Goal: Task Accomplishment & Management: Use online tool/utility

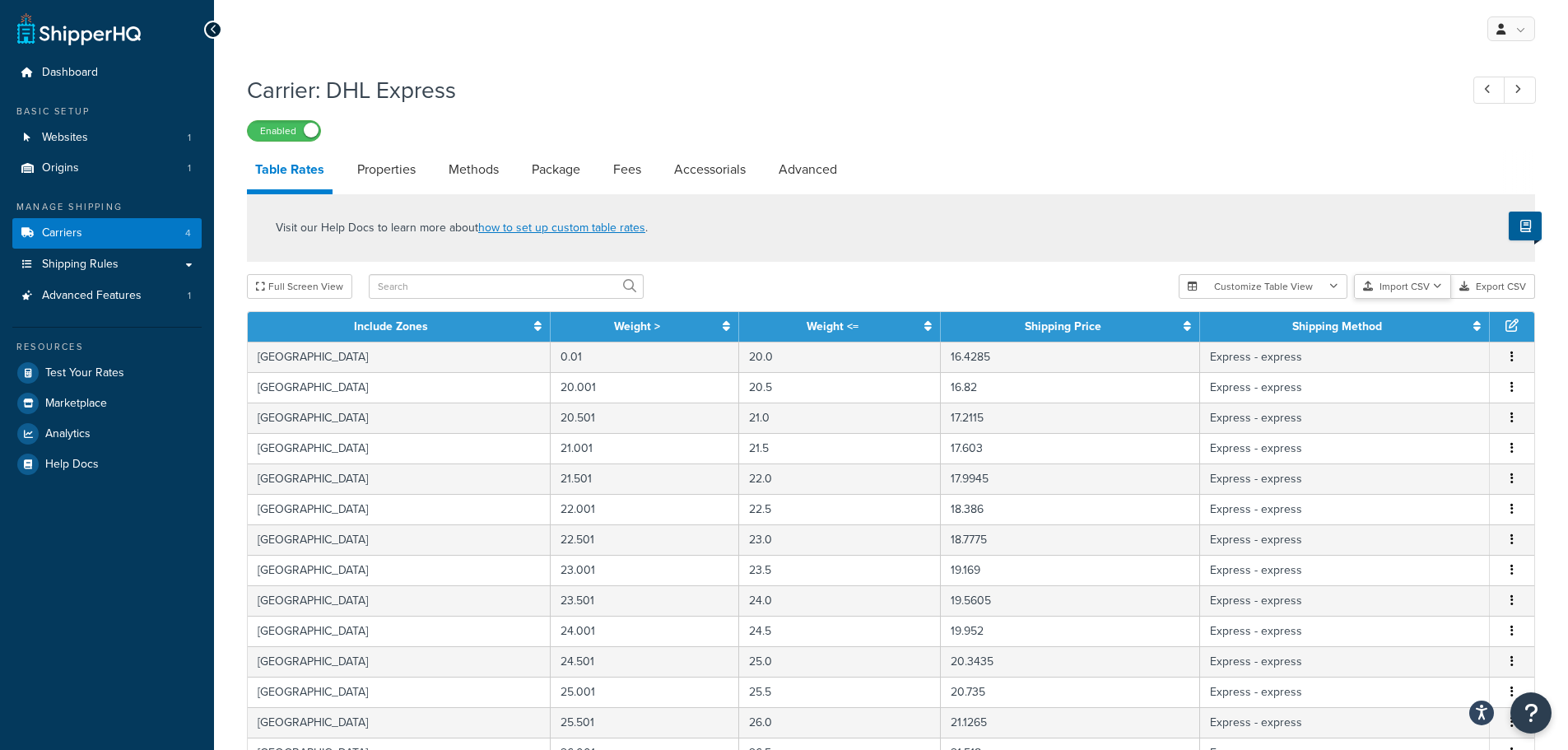
click at [1413, 291] on button "Import CSV" at bounding box center [1402, 287] width 97 height 25
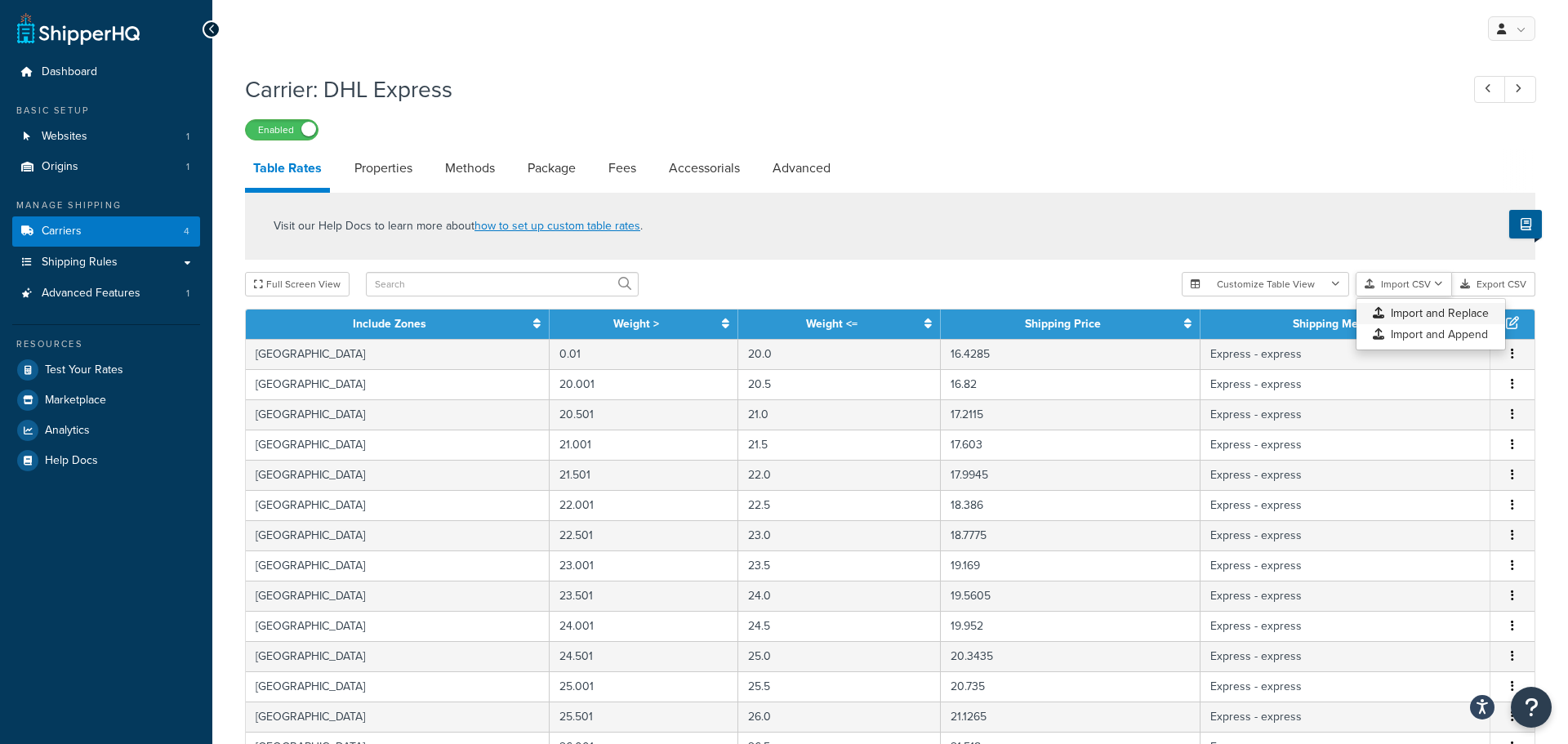
click at [1406, 297] on div "Customize Table View Show all columns Show selected columns Import CSV Import a…" at bounding box center [1358, 284] width 354 height 24
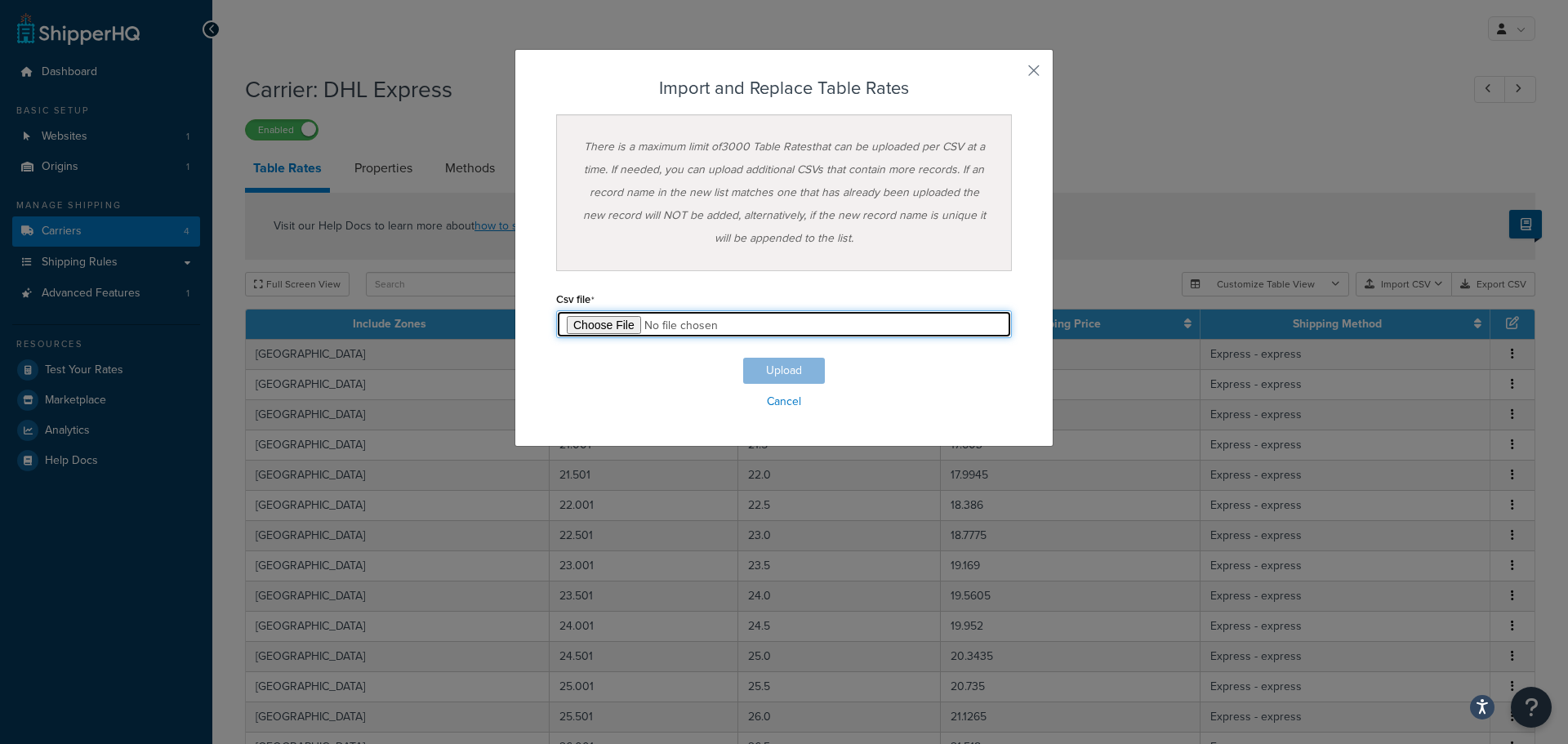
click at [588, 329] on input "file" at bounding box center [784, 325] width 456 height 28
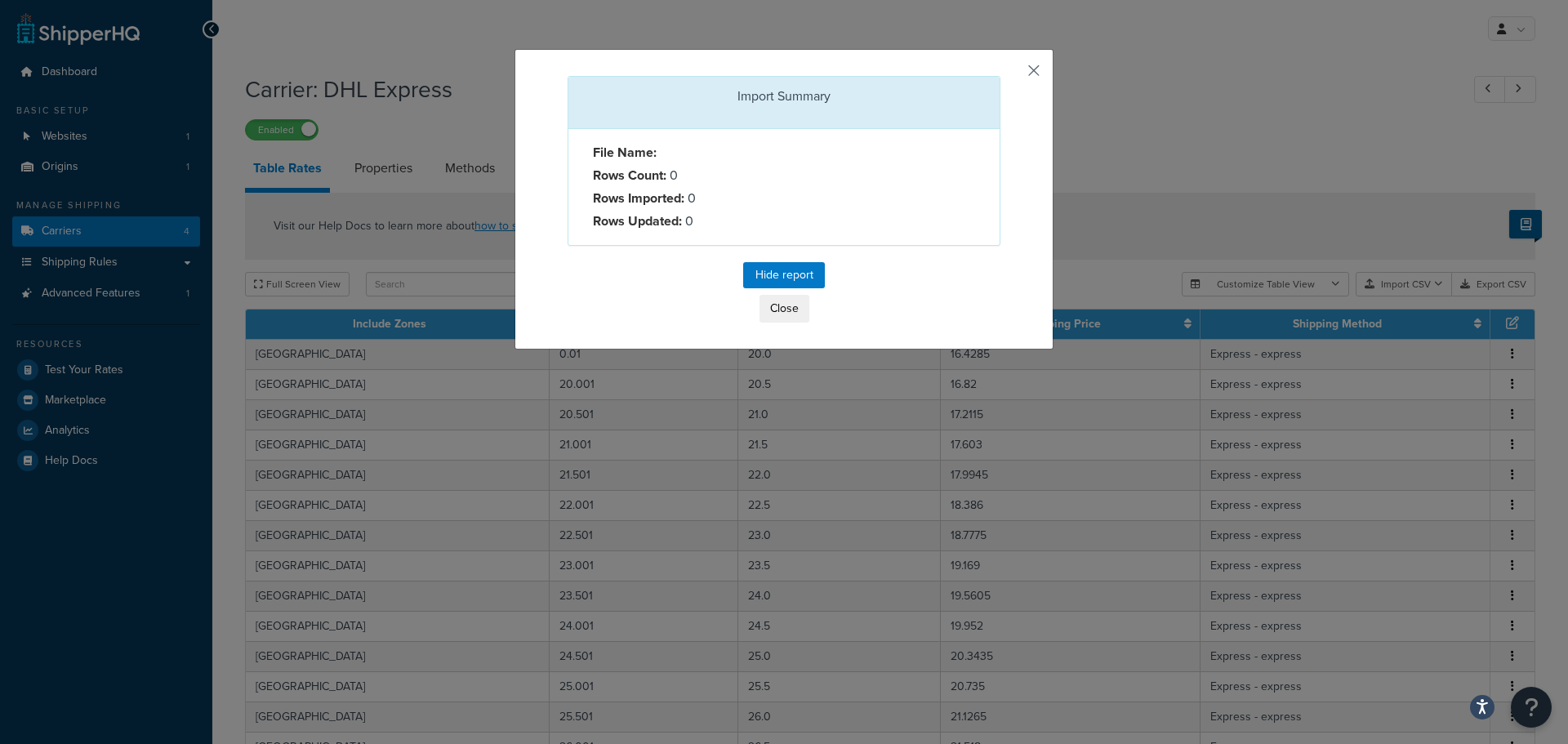
click at [1000, 76] on button "button" at bounding box center [998, 78] width 4 height 4
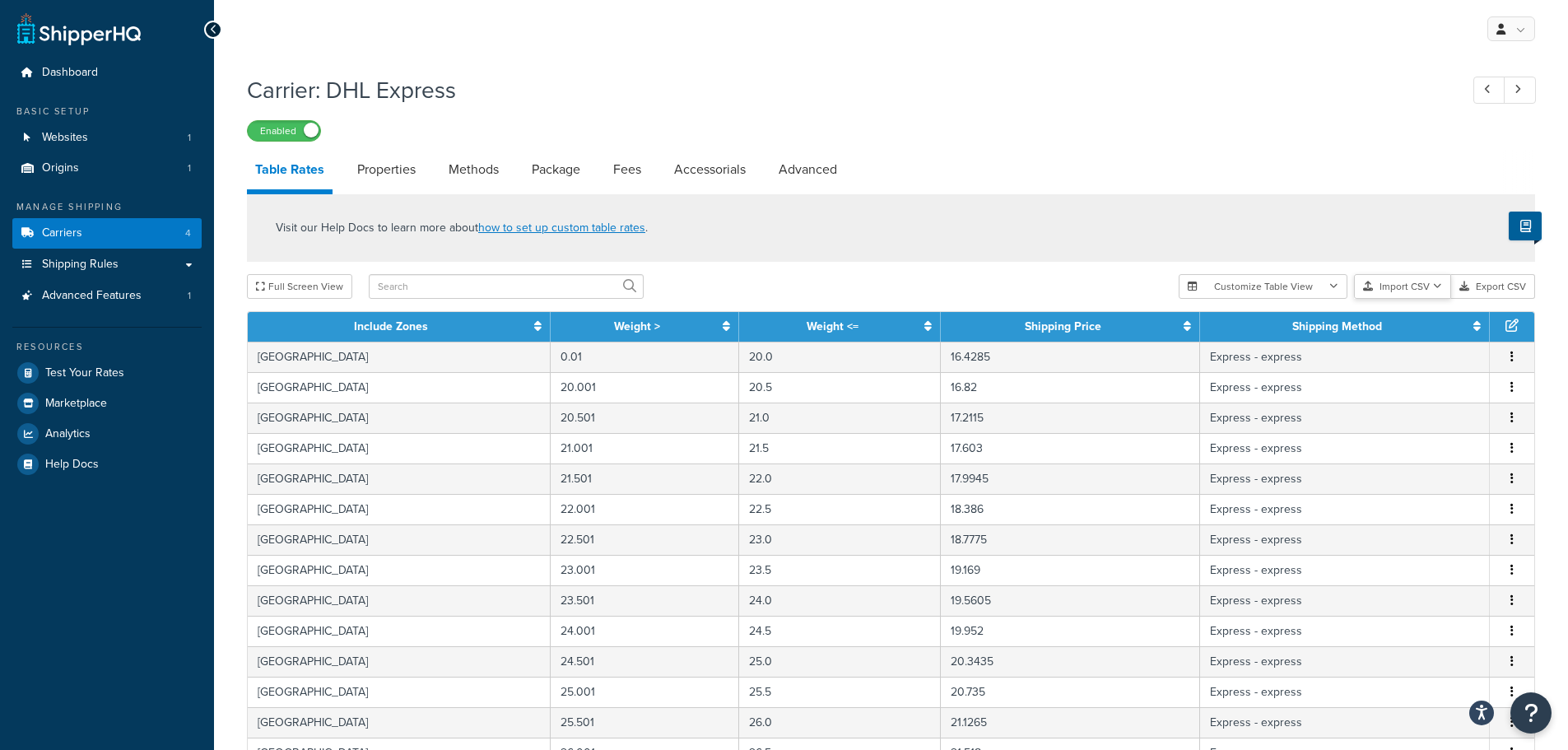
click at [1411, 286] on button "Import CSV" at bounding box center [1402, 287] width 97 height 25
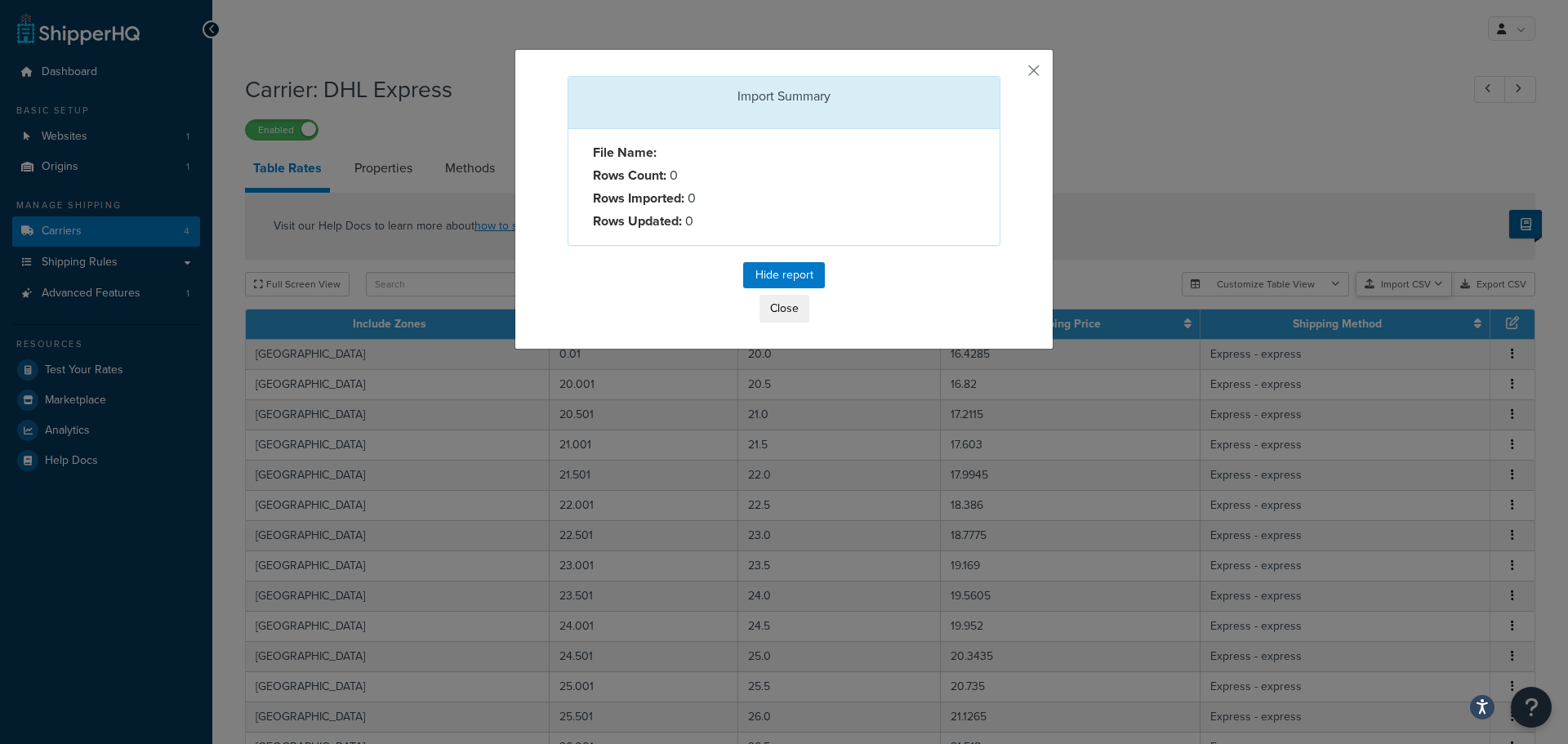
click at [1395, 297] on div "Customize Table View Show all columns Show selected columns Import CSV Import a…" at bounding box center [1358, 284] width 354 height 24
click at [1000, 76] on button "button" at bounding box center [998, 78] width 4 height 4
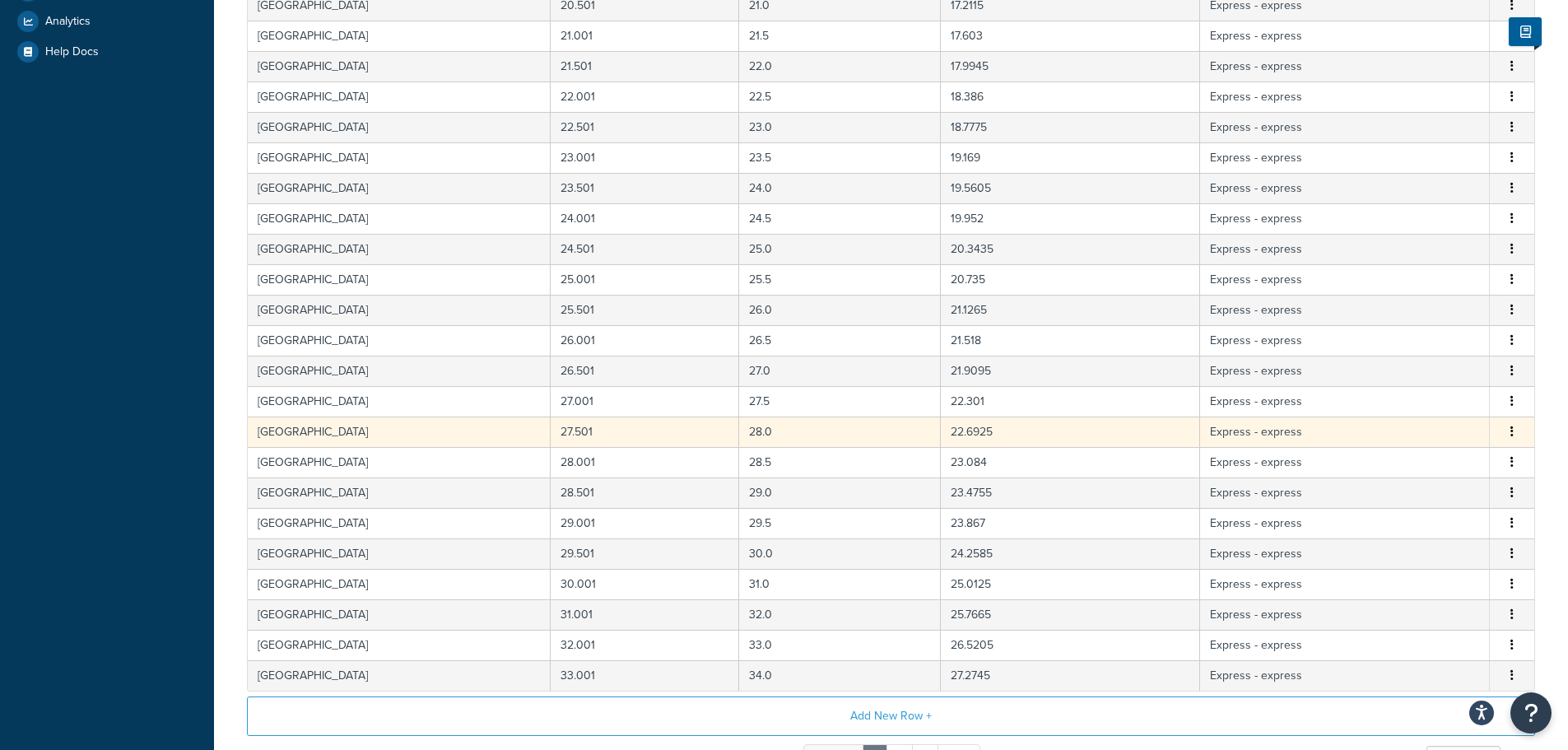
scroll to position [586, 0]
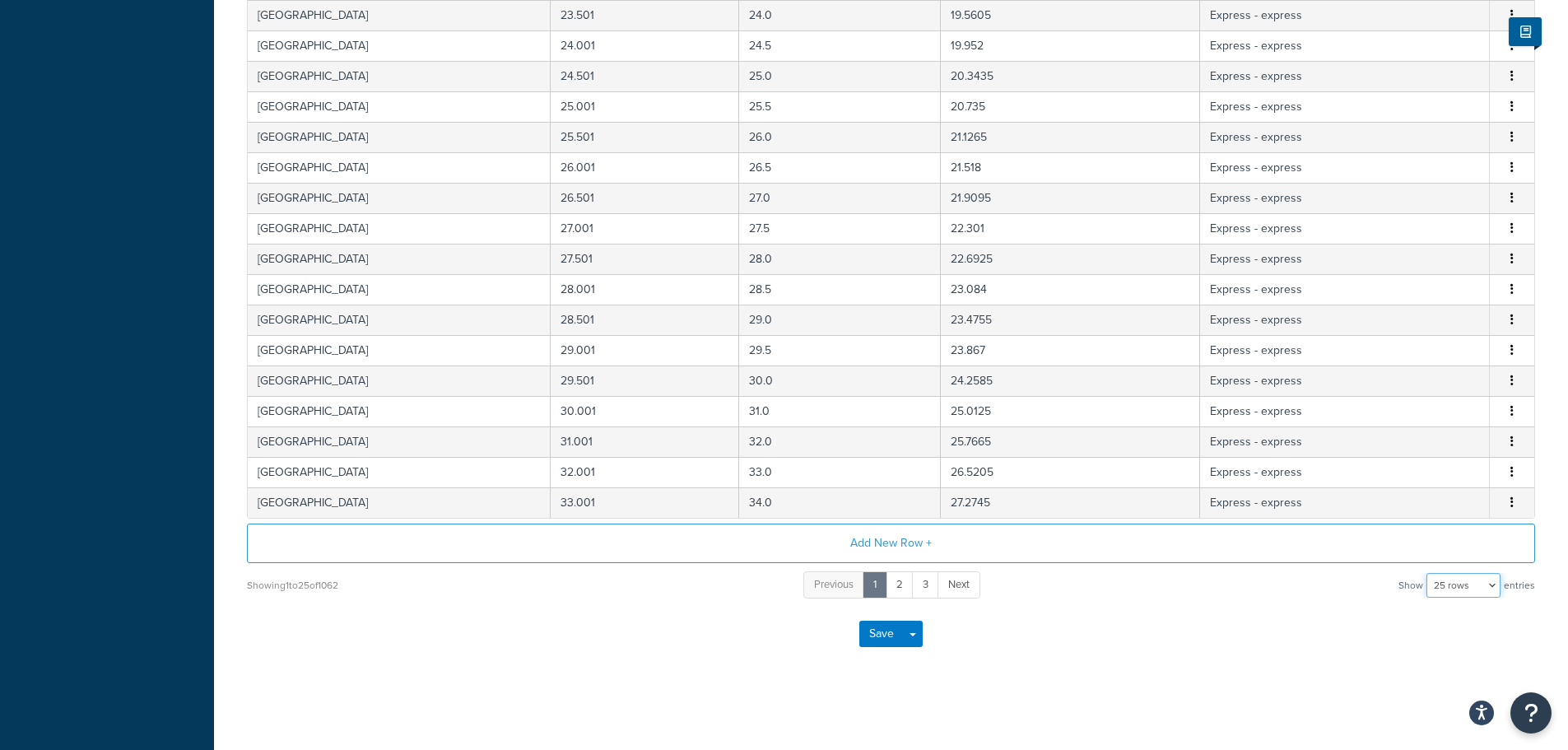
click at [1477, 587] on select "10 rows 15 rows 25 rows 50 rows 100 rows 1000 rows" at bounding box center [1463, 586] width 74 height 25
click at [1428, 574] on select "10 rows 15 rows 25 rows 50 rows 100 rows 1000 rows" at bounding box center [1463, 586] width 74 height 25
click at [1220, 614] on div "Save Save Dropdown Save and Edit" at bounding box center [891, 634] width 1288 height 68
click at [1473, 588] on select "10 rows 15 rows 25 rows 50 rows 100 rows 1000 rows" at bounding box center [1463, 586] width 74 height 25
click at [1280, 639] on div "Save Save Dropdown Save and Edit" at bounding box center [891, 634] width 1288 height 68
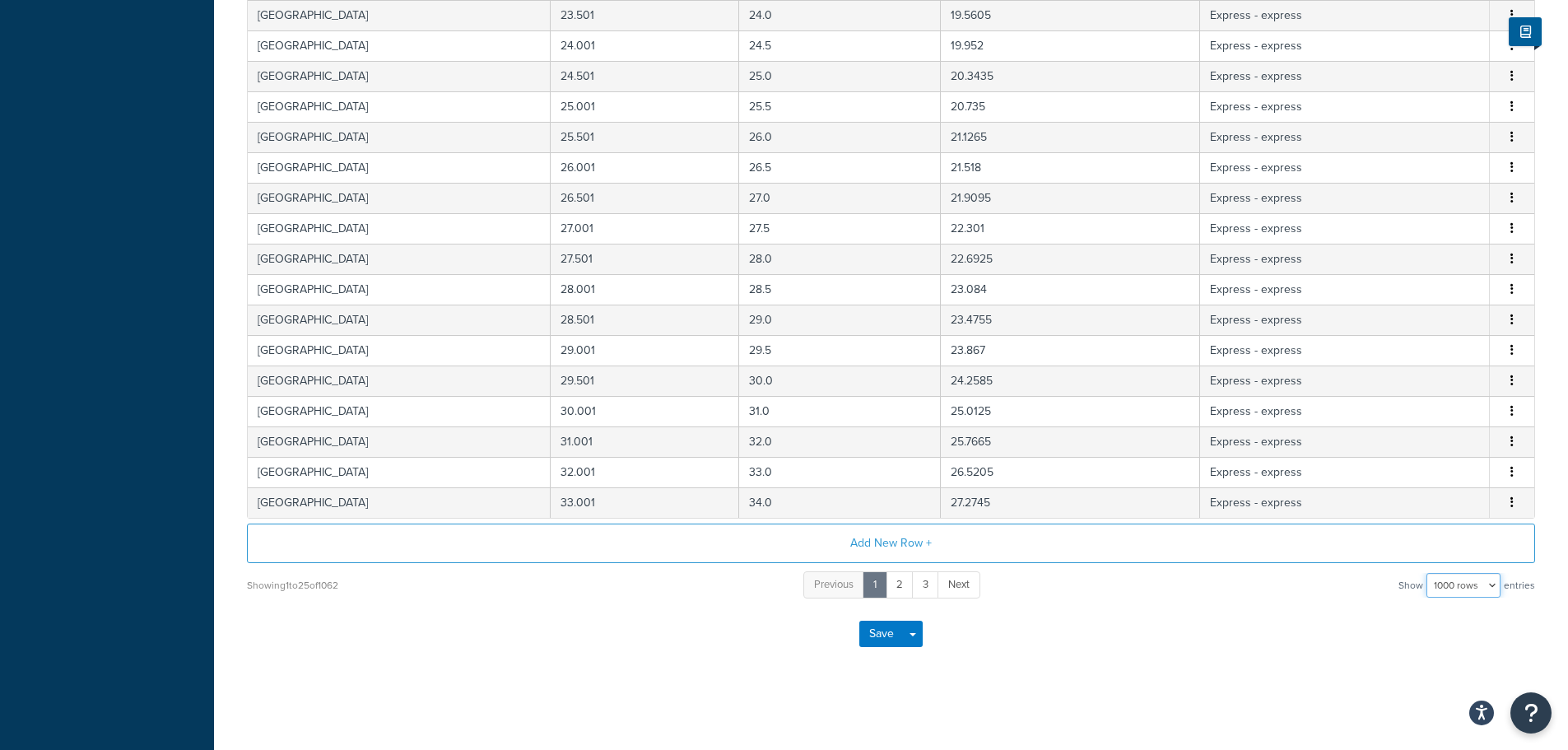
click at [1473, 587] on select "10 rows 15 rows 25 rows 50 rows 100 rows 1000 rows" at bounding box center [1463, 586] width 74 height 25
select select "100"
click at [1428, 574] on select "10 rows 15 rows 25 rows 50 rows 100 rows 1000 rows" at bounding box center [1463, 586] width 74 height 25
click at [1050, 632] on div "Save Save Dropdown Save and Edit" at bounding box center [891, 634] width 1288 height 68
click at [1024, 645] on div "Save Save Dropdown Save and Edit" at bounding box center [891, 634] width 1288 height 68
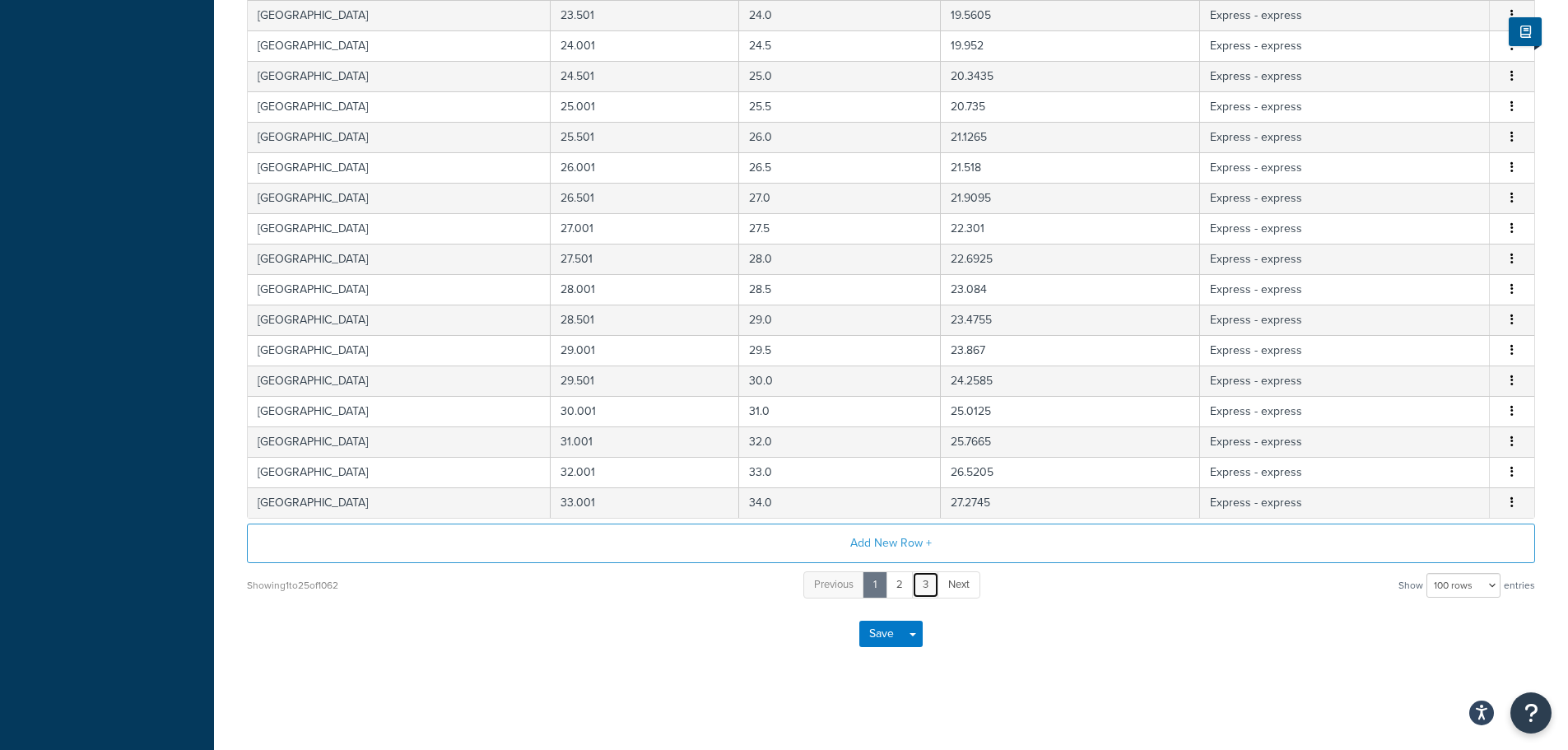
click at [927, 591] on link "3" at bounding box center [925, 585] width 27 height 27
click at [924, 587] on link "3" at bounding box center [925, 585] width 27 height 27
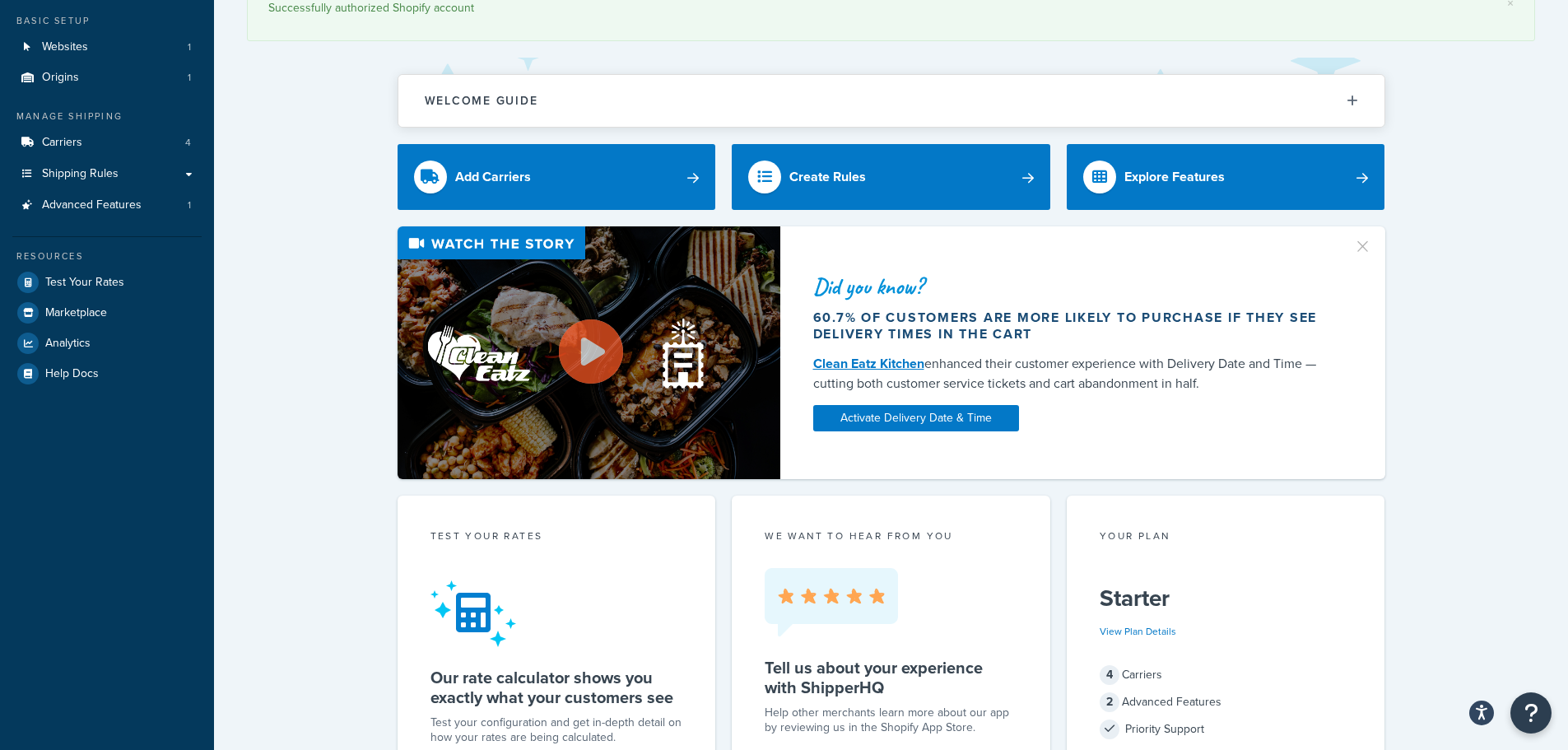
scroll to position [82, 0]
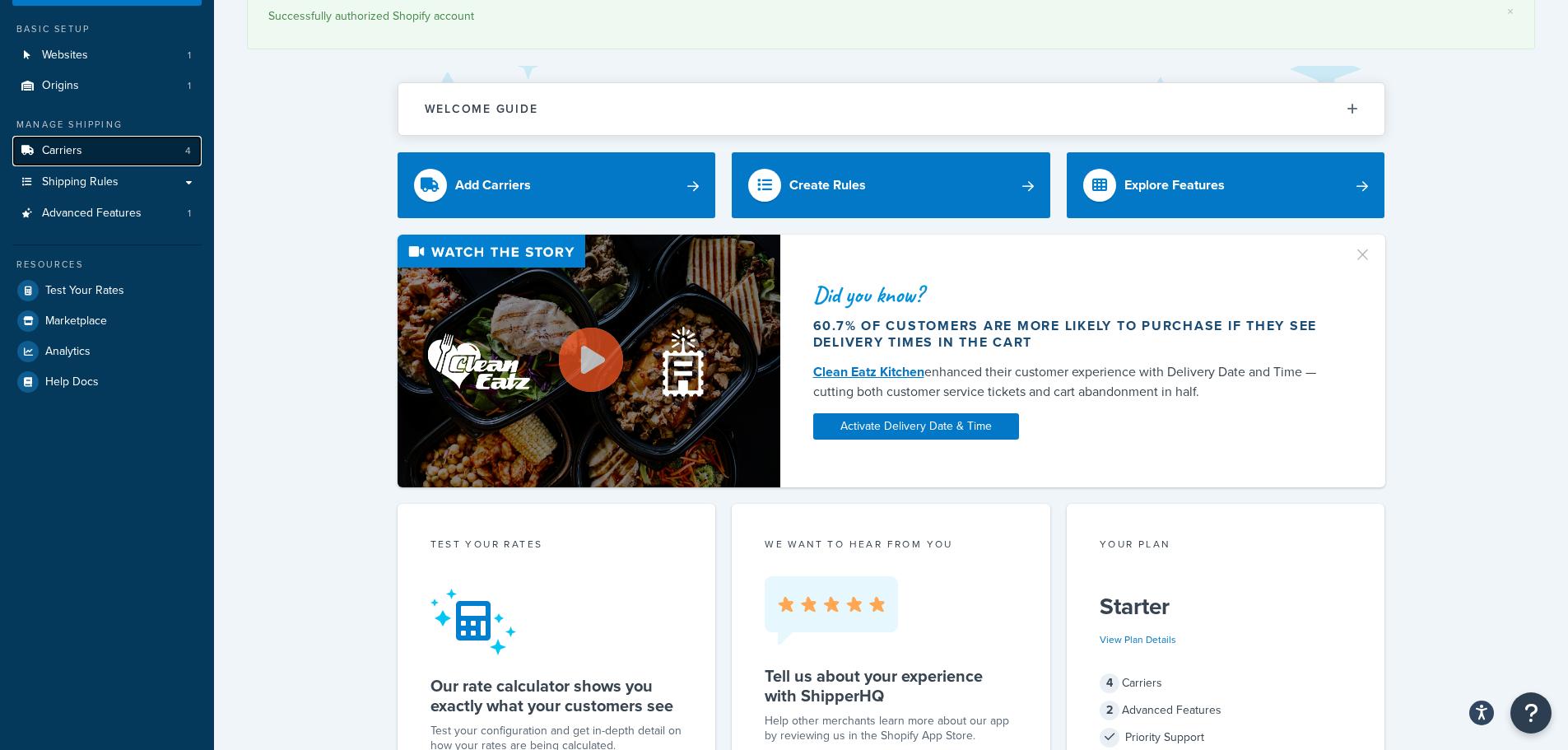
click at [100, 148] on link "Carriers 4" at bounding box center [107, 151] width 190 height 30
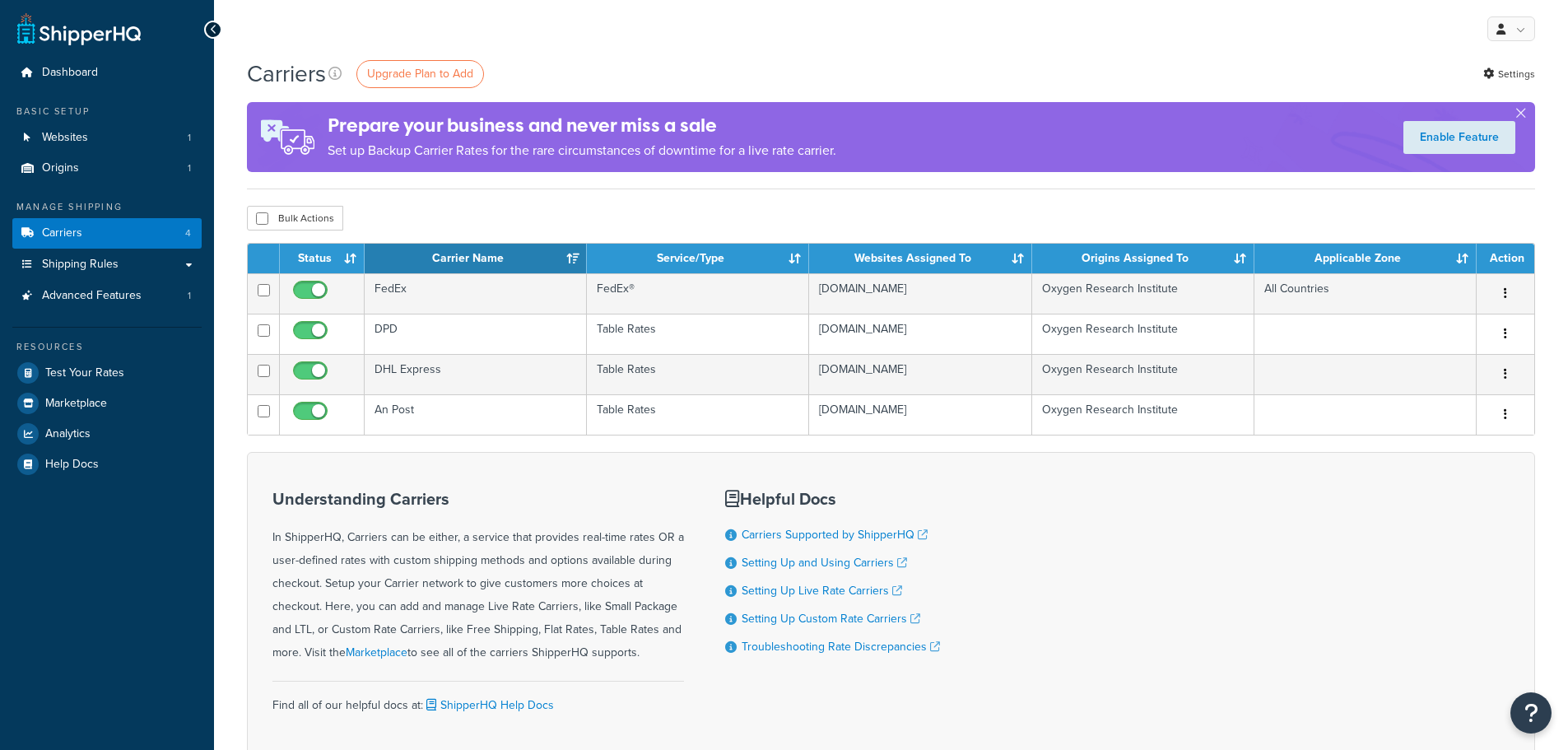
click at [913, 201] on div "Carriers Upgrade Plan to Add Settings Prepare your business and never miss a sa…" at bounding box center [891, 442] width 1354 height 768
click at [884, 60] on div "Carriers Upgrade Plan to Add Settings" at bounding box center [891, 74] width 1288 height 32
click at [424, 444] on form "Status Carrier Name Service/Type Websites Assigned To Origins Assigned To Appli…" at bounding box center [891, 506] width 1288 height 525
click at [776, 198] on div "Carriers Upgrade Plan to Add Settings Prepare your business and never miss a sa…" at bounding box center [891, 442] width 1354 height 768
click at [436, 207] on div "Bulk Actions Duplicate Delete" at bounding box center [891, 218] width 1288 height 25
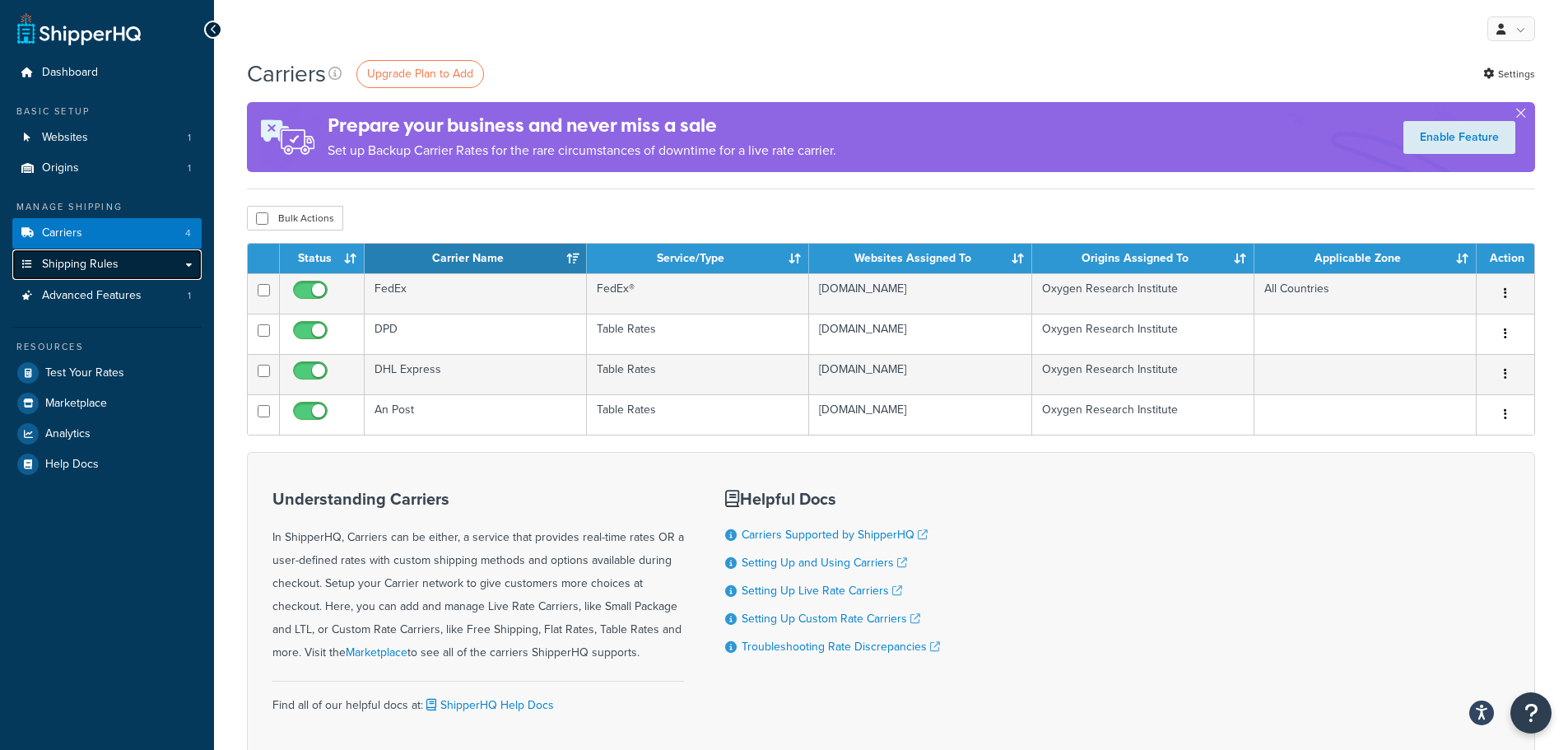
click at [120, 257] on link "Shipping Rules" at bounding box center [107, 265] width 190 height 30
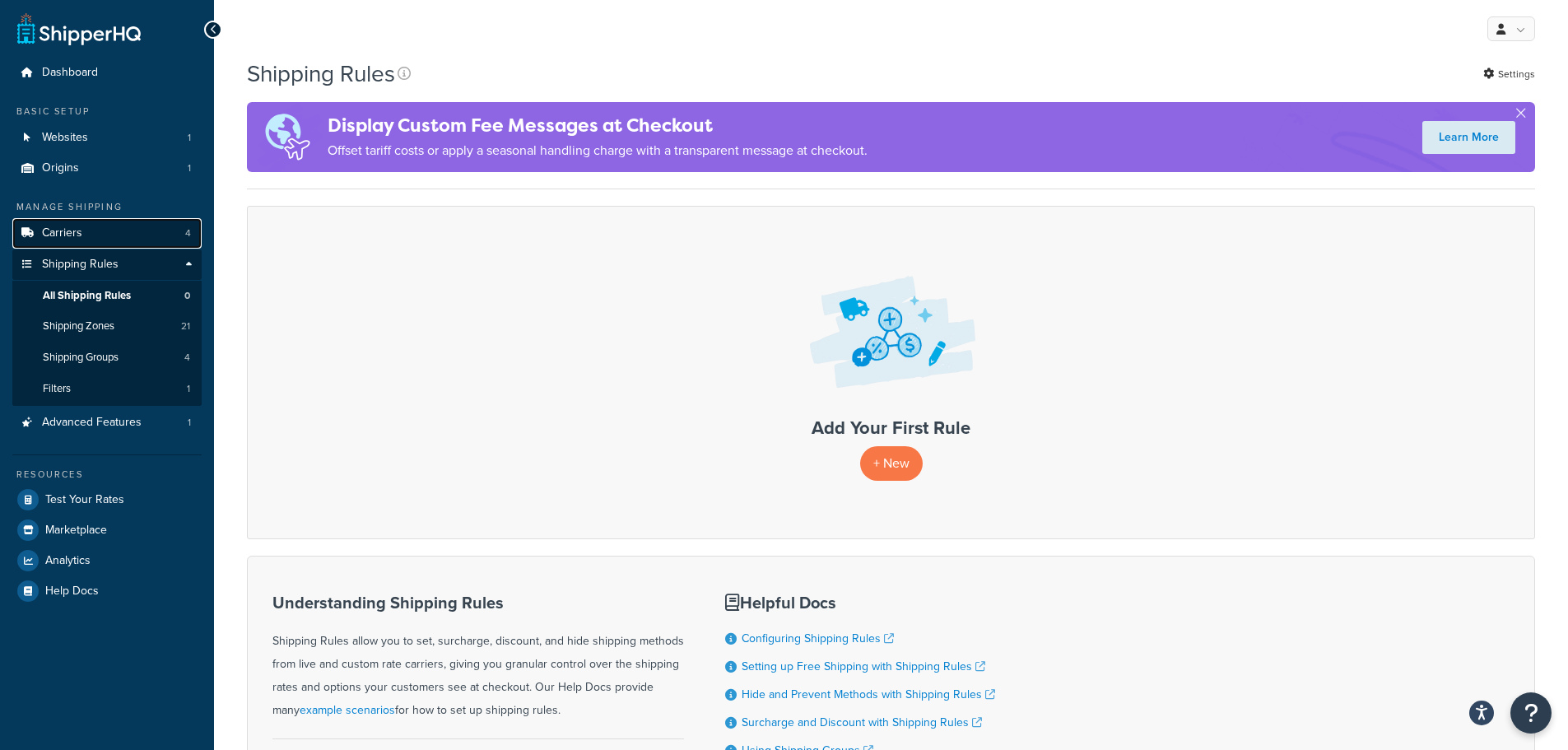
click at [69, 230] on span "Carriers" at bounding box center [62, 233] width 41 height 14
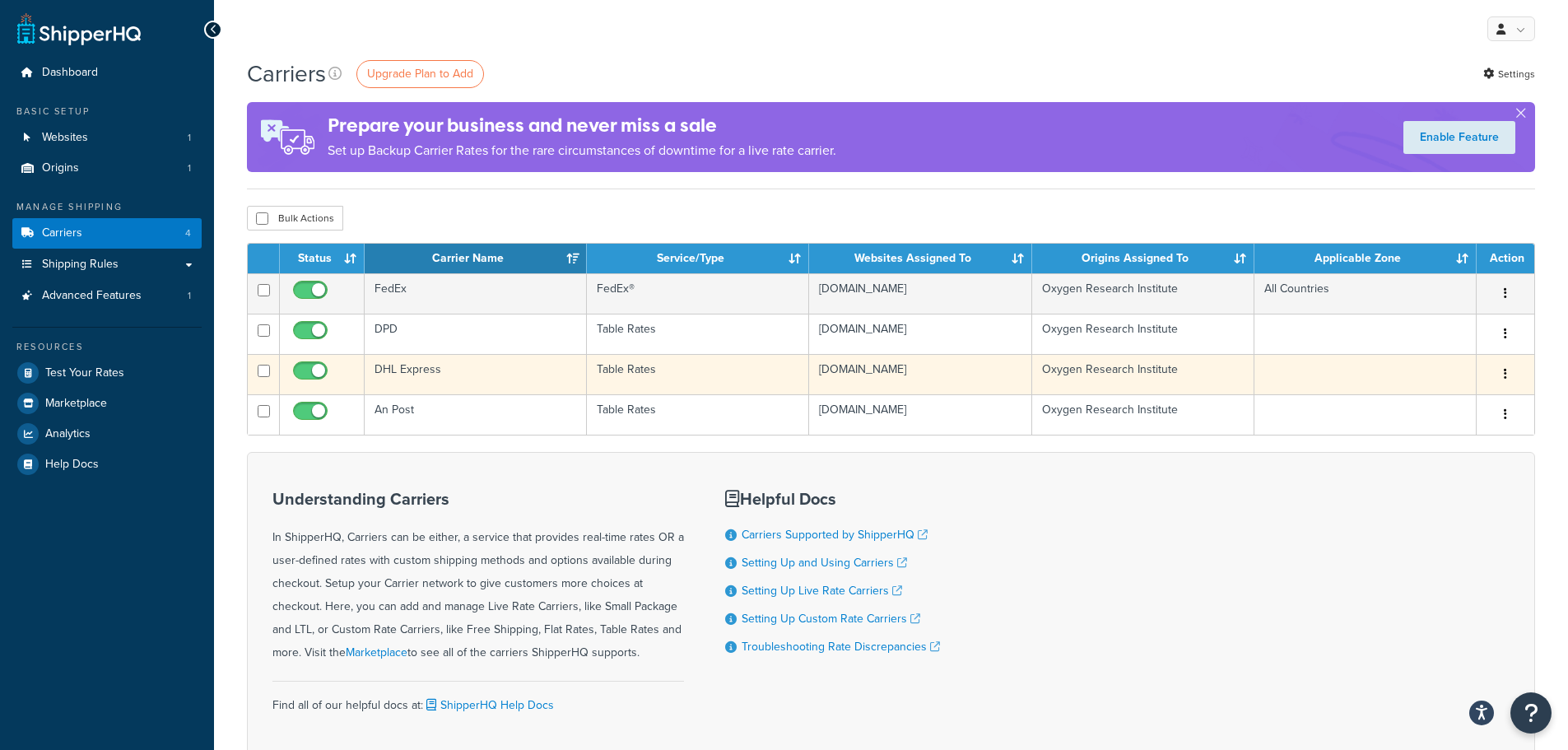
click at [398, 364] on td "DHL Express" at bounding box center [476, 374] width 223 height 41
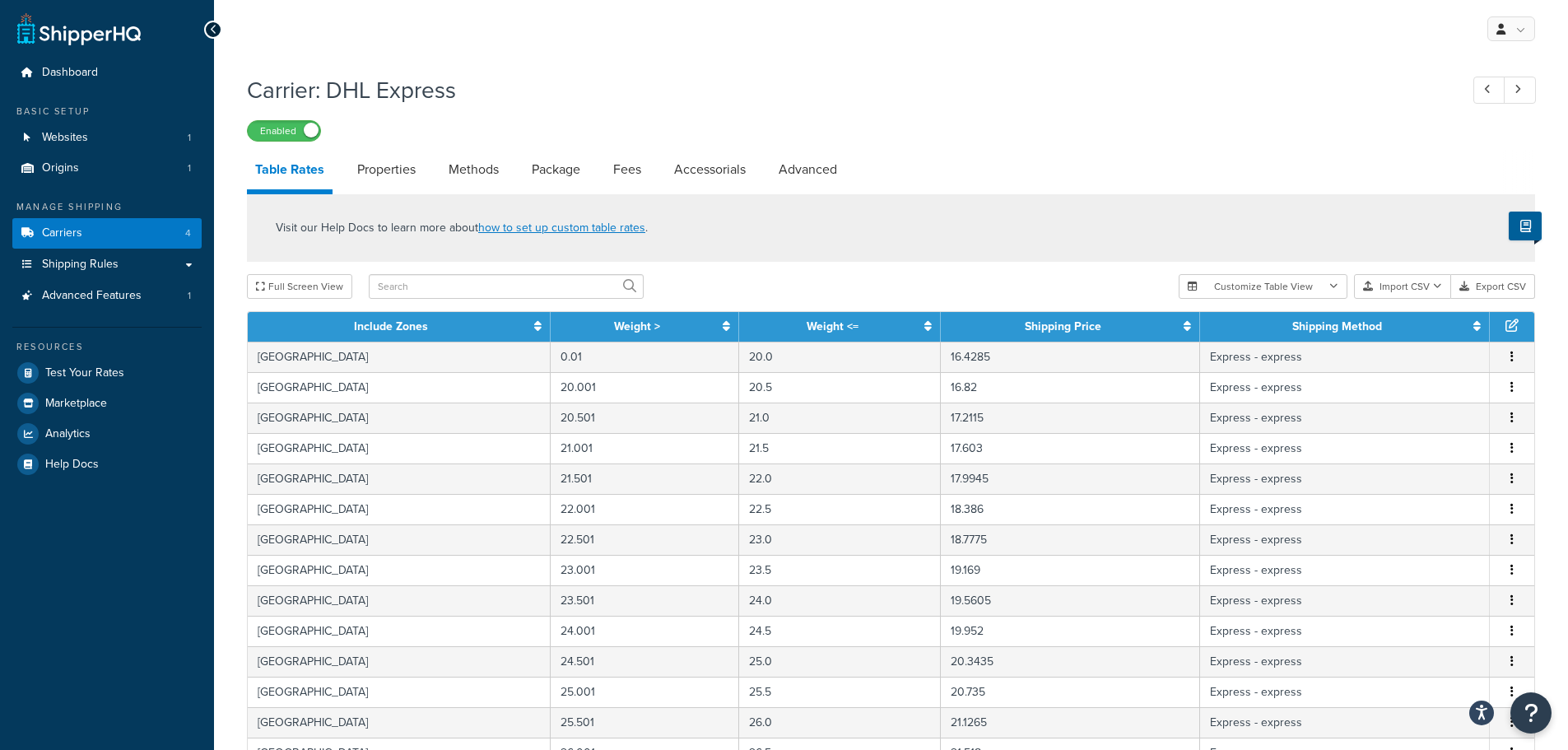
click at [1098, 120] on div "Enabled" at bounding box center [891, 130] width 1288 height 23
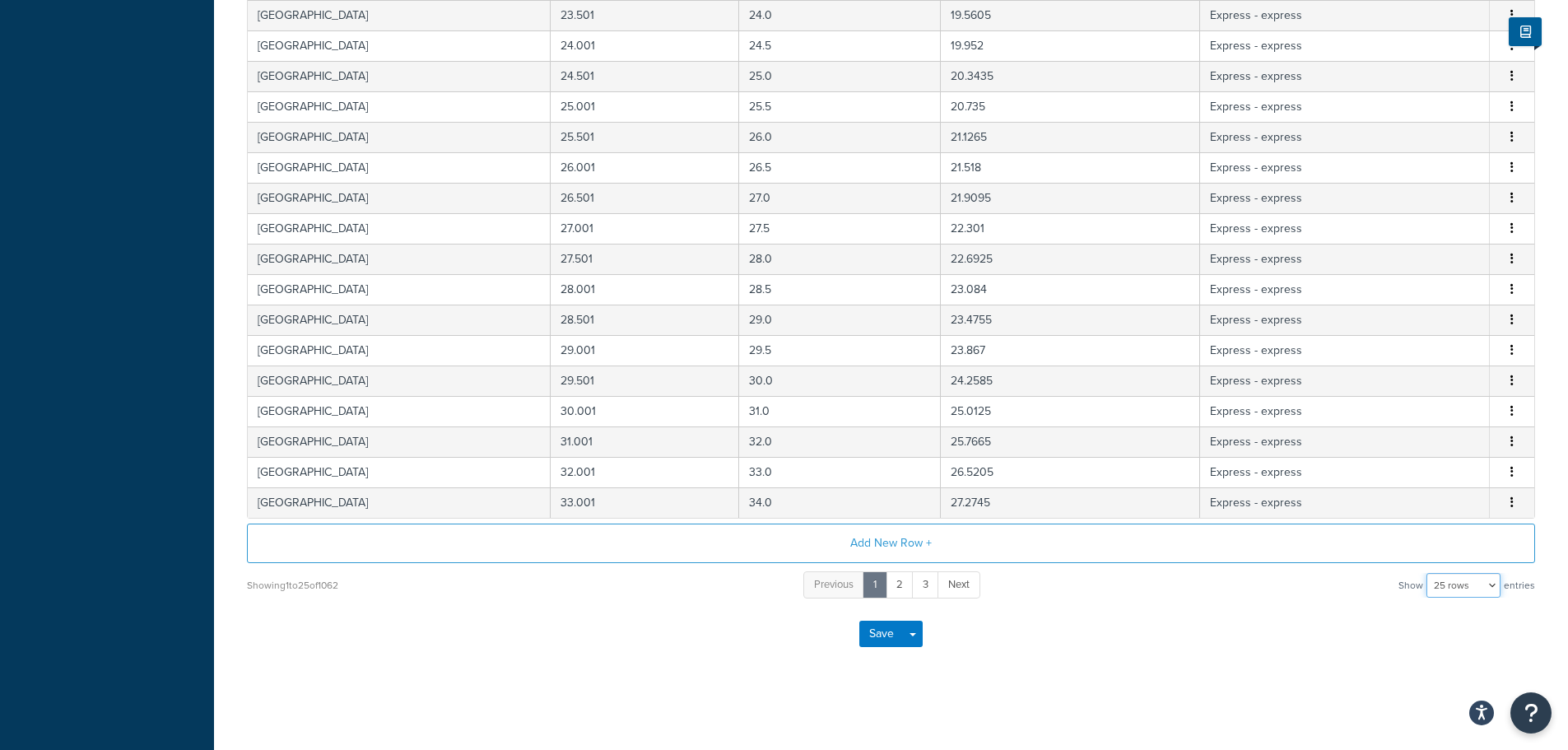
click at [1476, 591] on select "10 rows 15 rows 25 rows 50 rows 100 rows 1000 rows" at bounding box center [1463, 586] width 74 height 25
select select "1000"
click at [1428, 574] on select "10 rows 15 rows 25 rows 50 rows 100 rows 1000 rows" at bounding box center [1463, 586] width 74 height 25
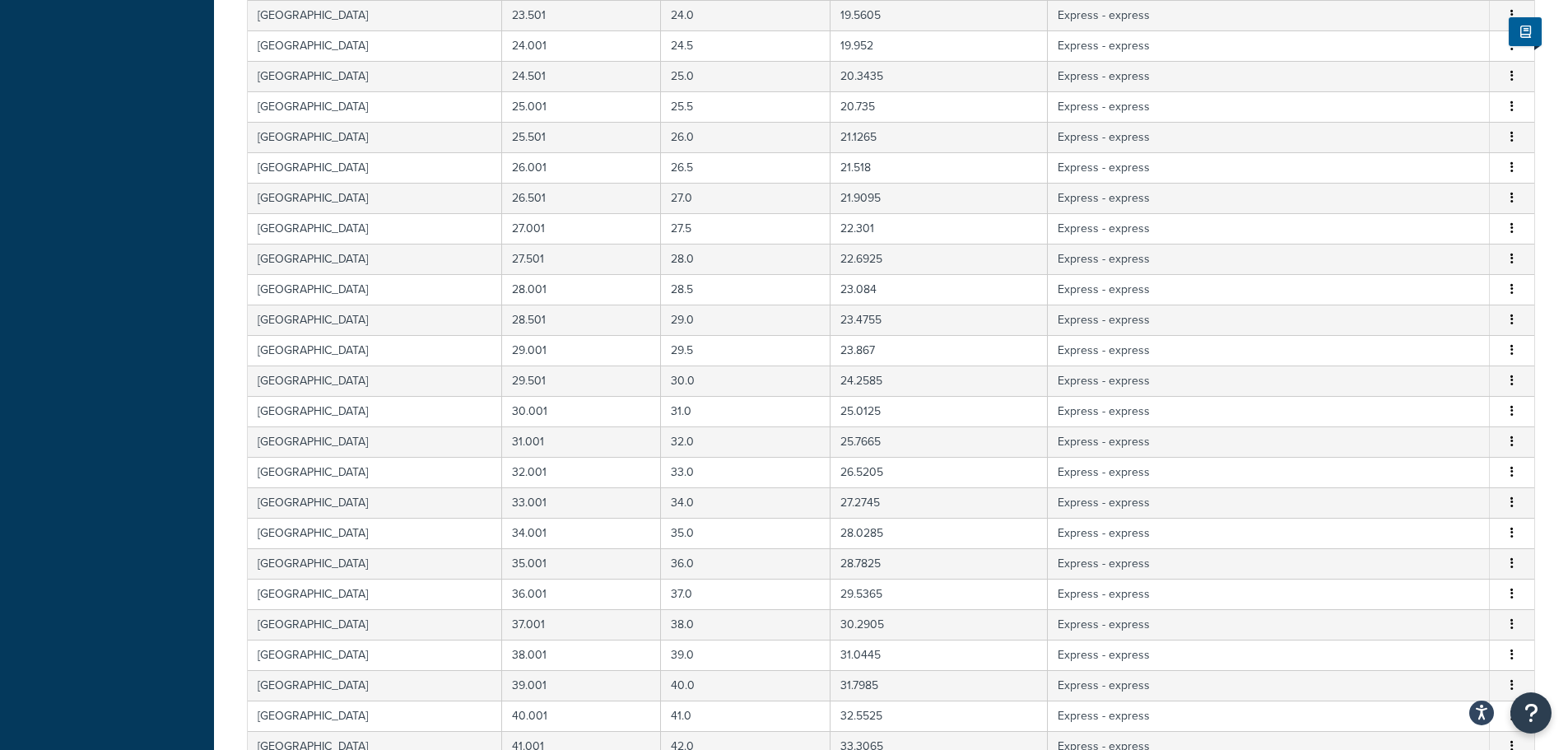
scroll to position [30298, 0]
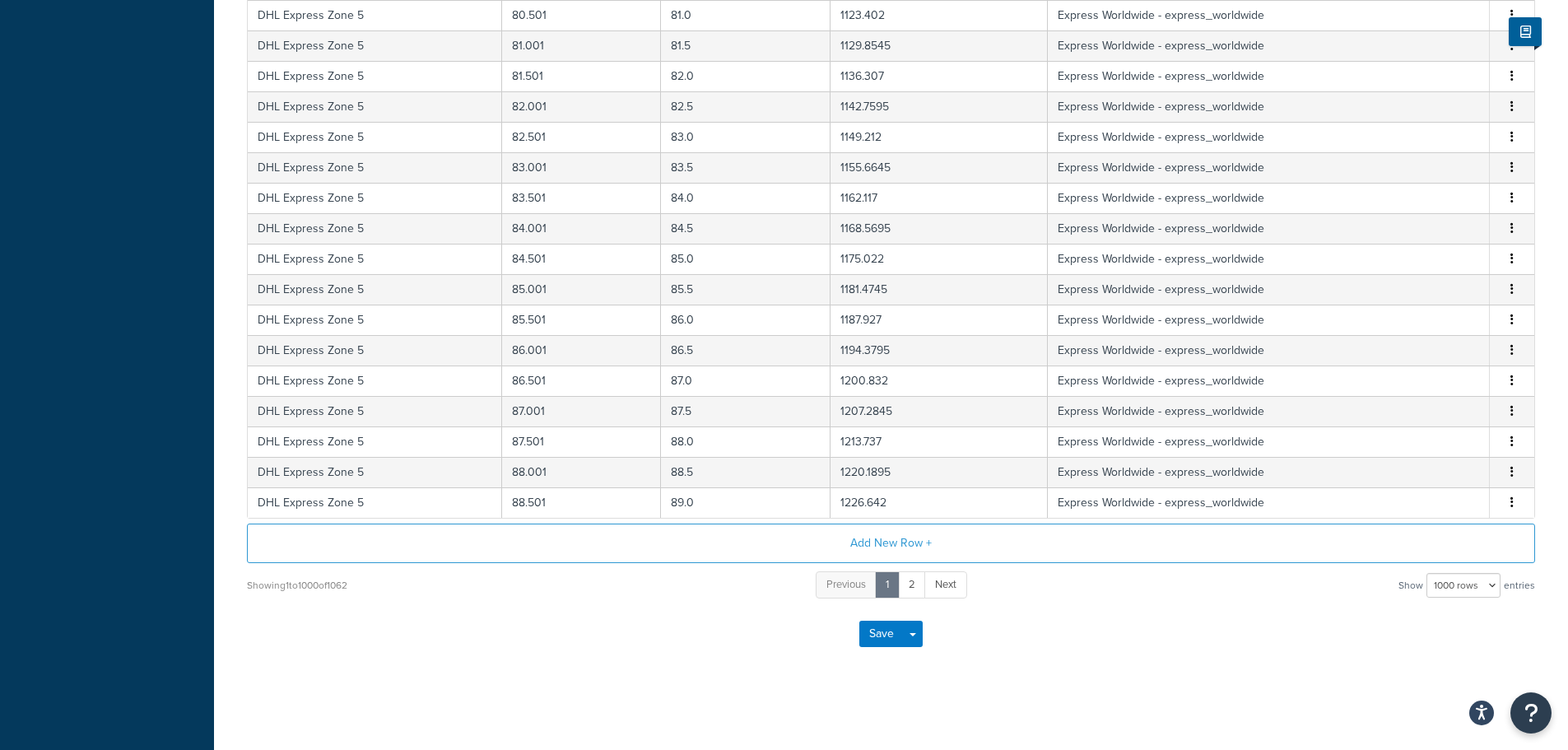
click at [1175, 596] on div "Showing 1 to 1000 of 1062 Previous 1 2 Next Show 10 rows 15 rows 25 rows 50 row…" at bounding box center [891, 585] width 1288 height 30
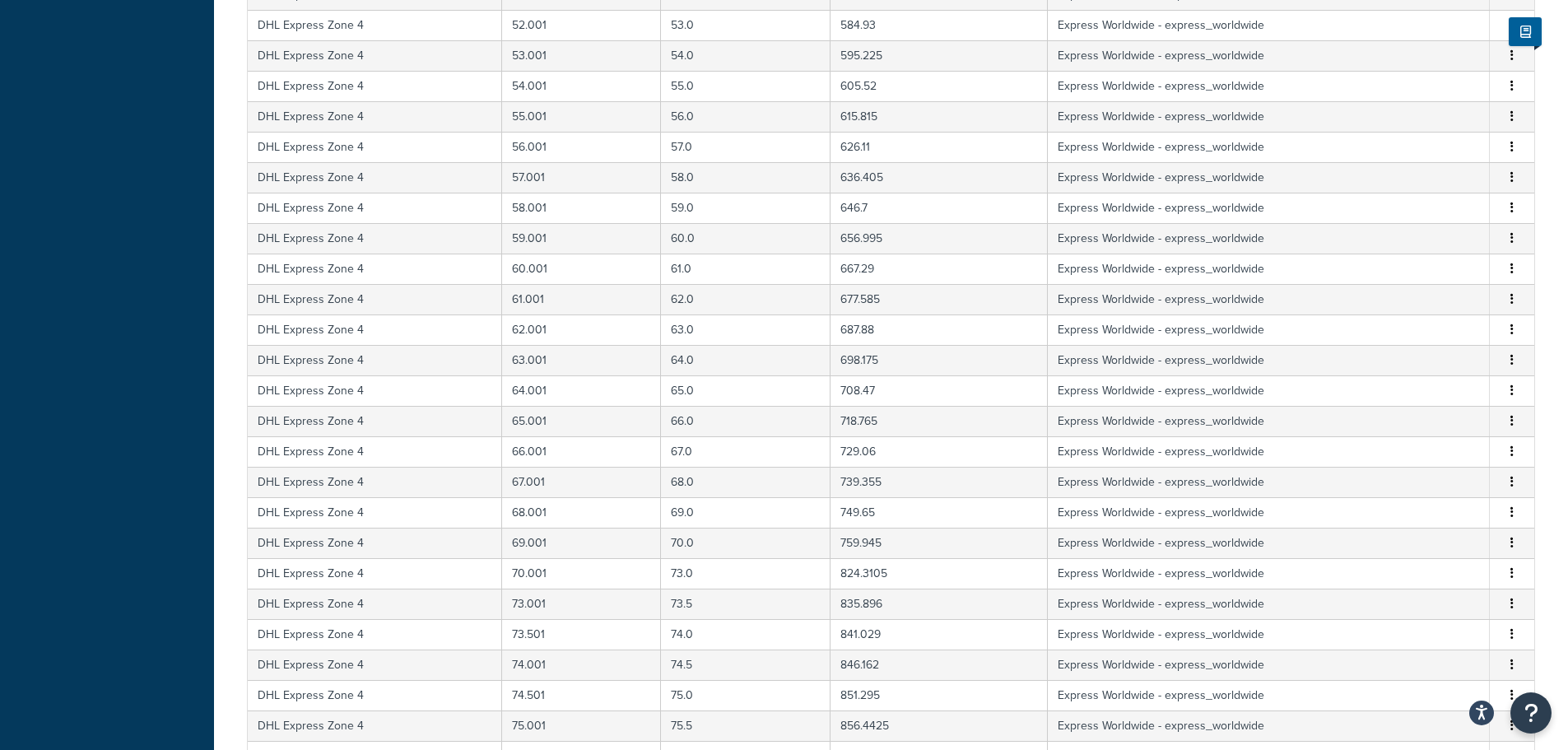
scroll to position [22061, 0]
